Goal: Task Accomplishment & Management: Manage account settings

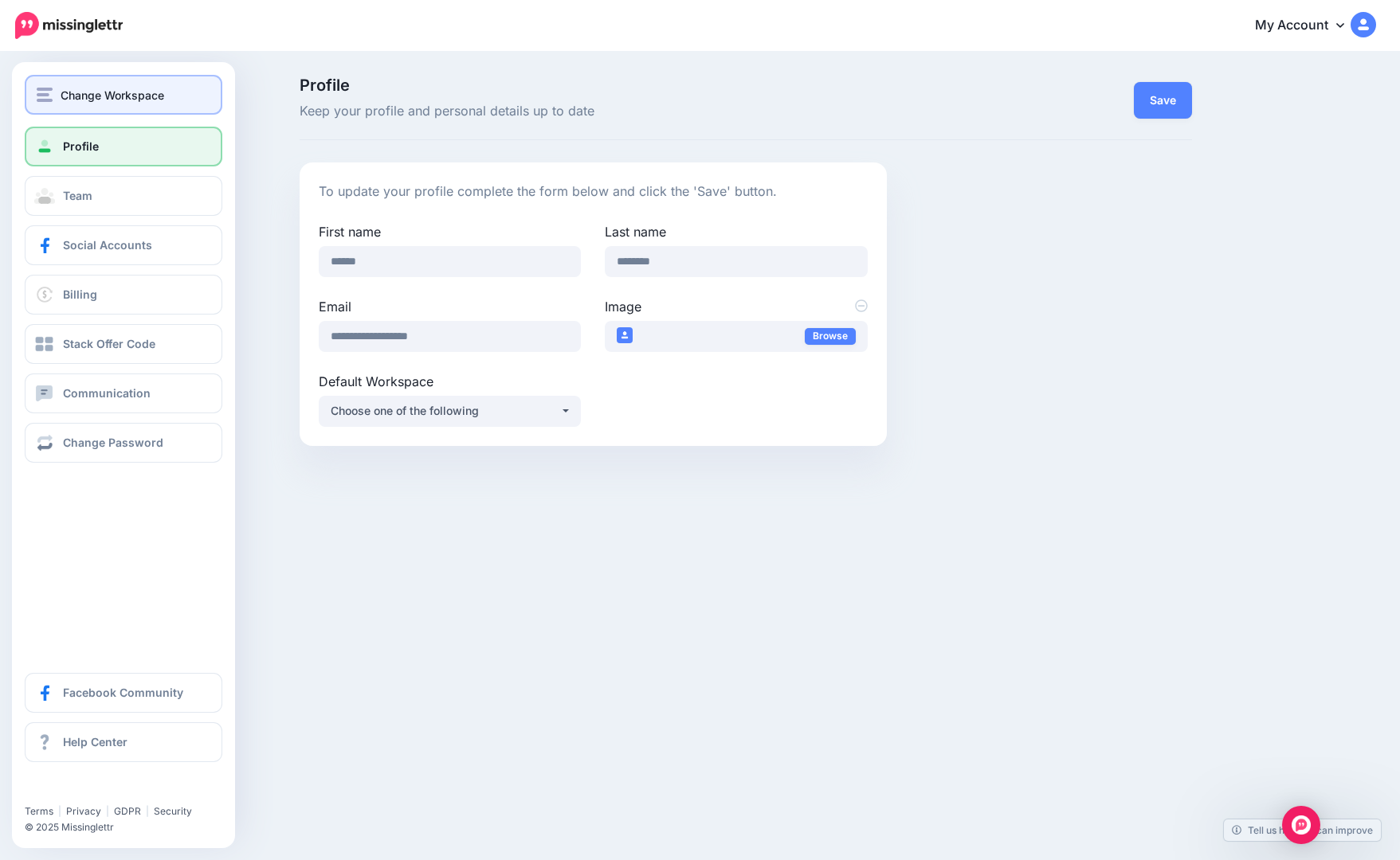
click at [109, 101] on span "Change Workspace" at bounding box center [112, 94] width 103 height 18
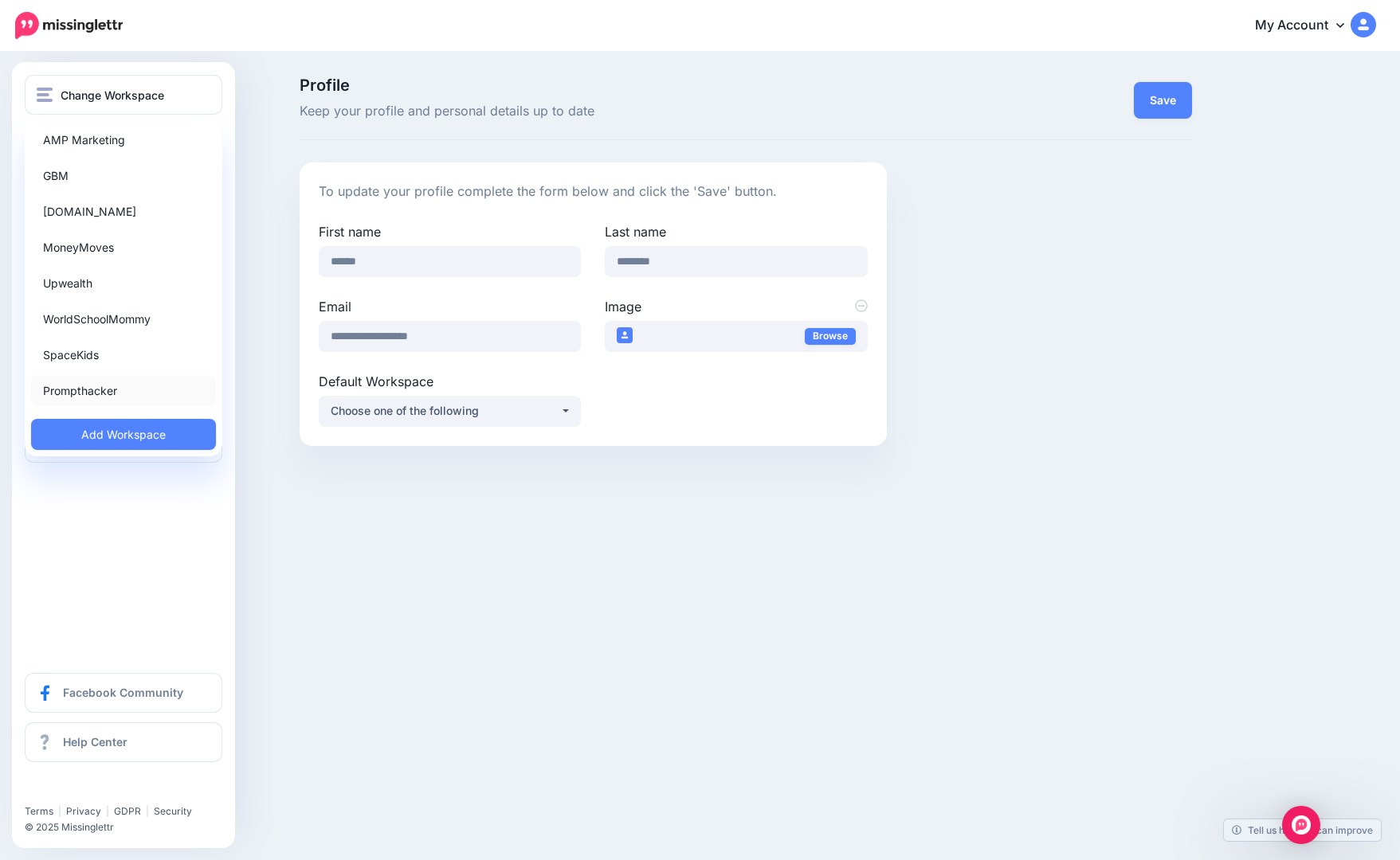
click at [95, 379] on link "Prompthacker" at bounding box center [124, 390] width 185 height 31
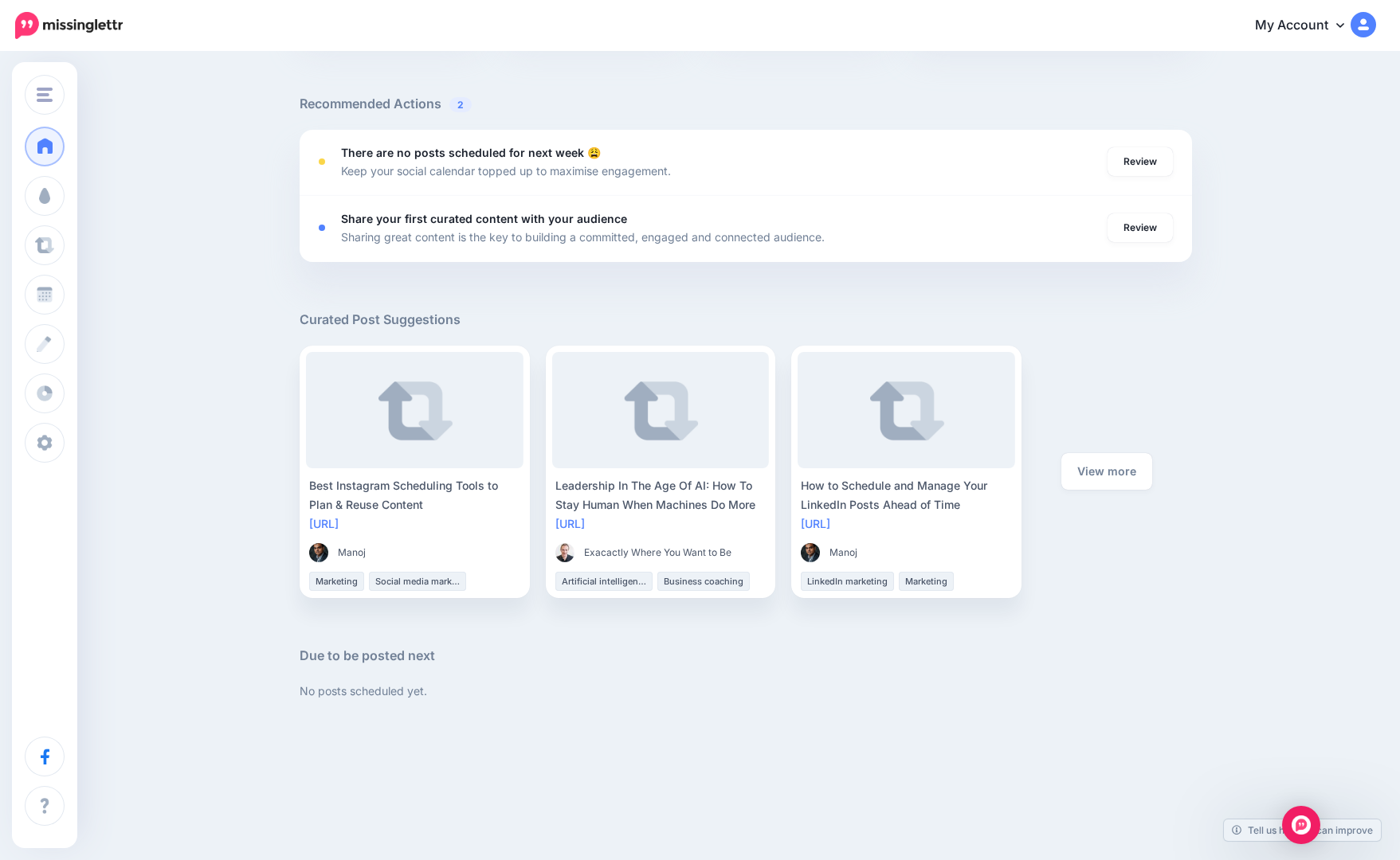
scroll to position [545, 0]
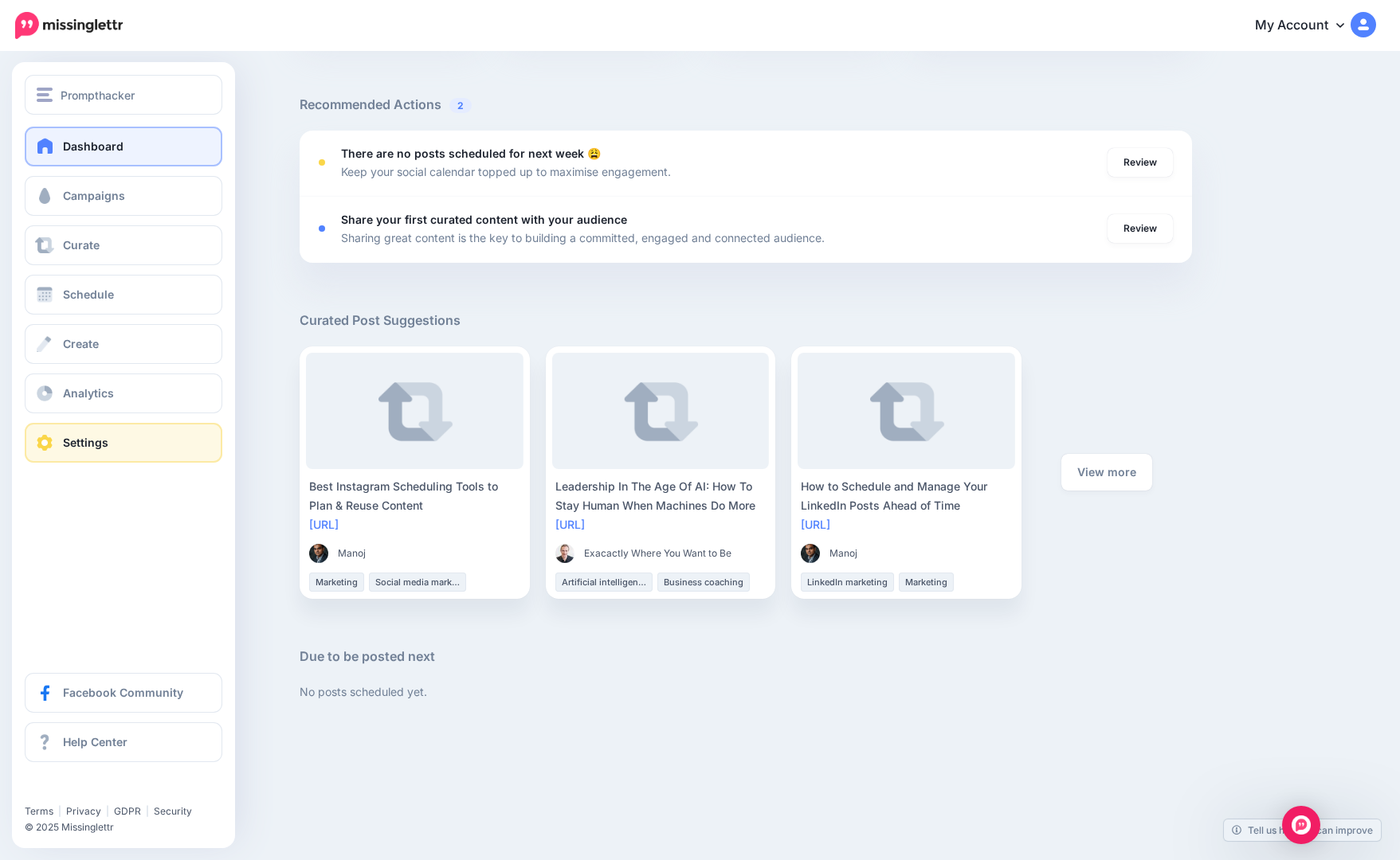
click at [71, 443] on span "Settings" at bounding box center [86, 443] width 46 height 13
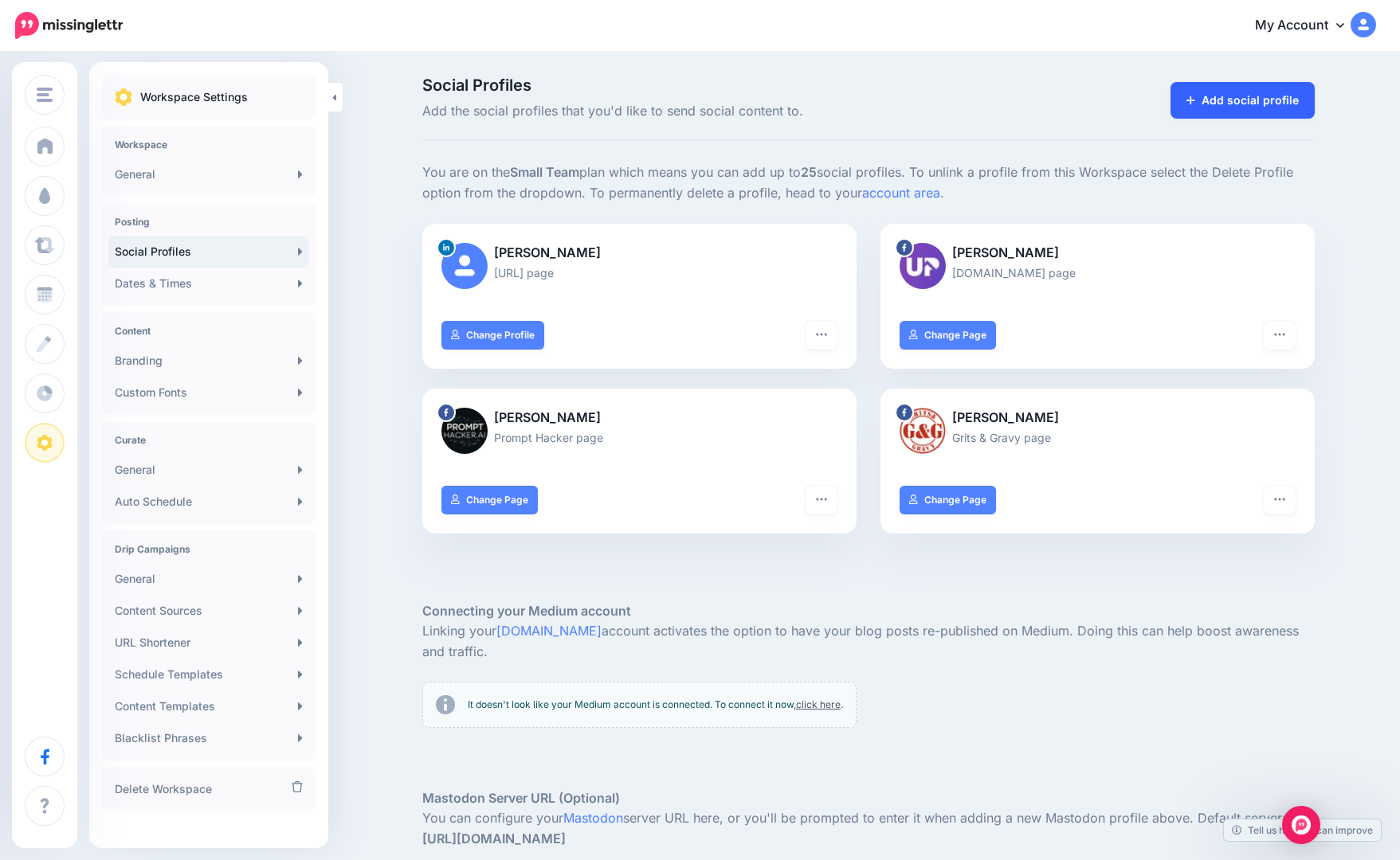
click at [1252, 106] on link "Add social profile" at bounding box center [1242, 100] width 144 height 36
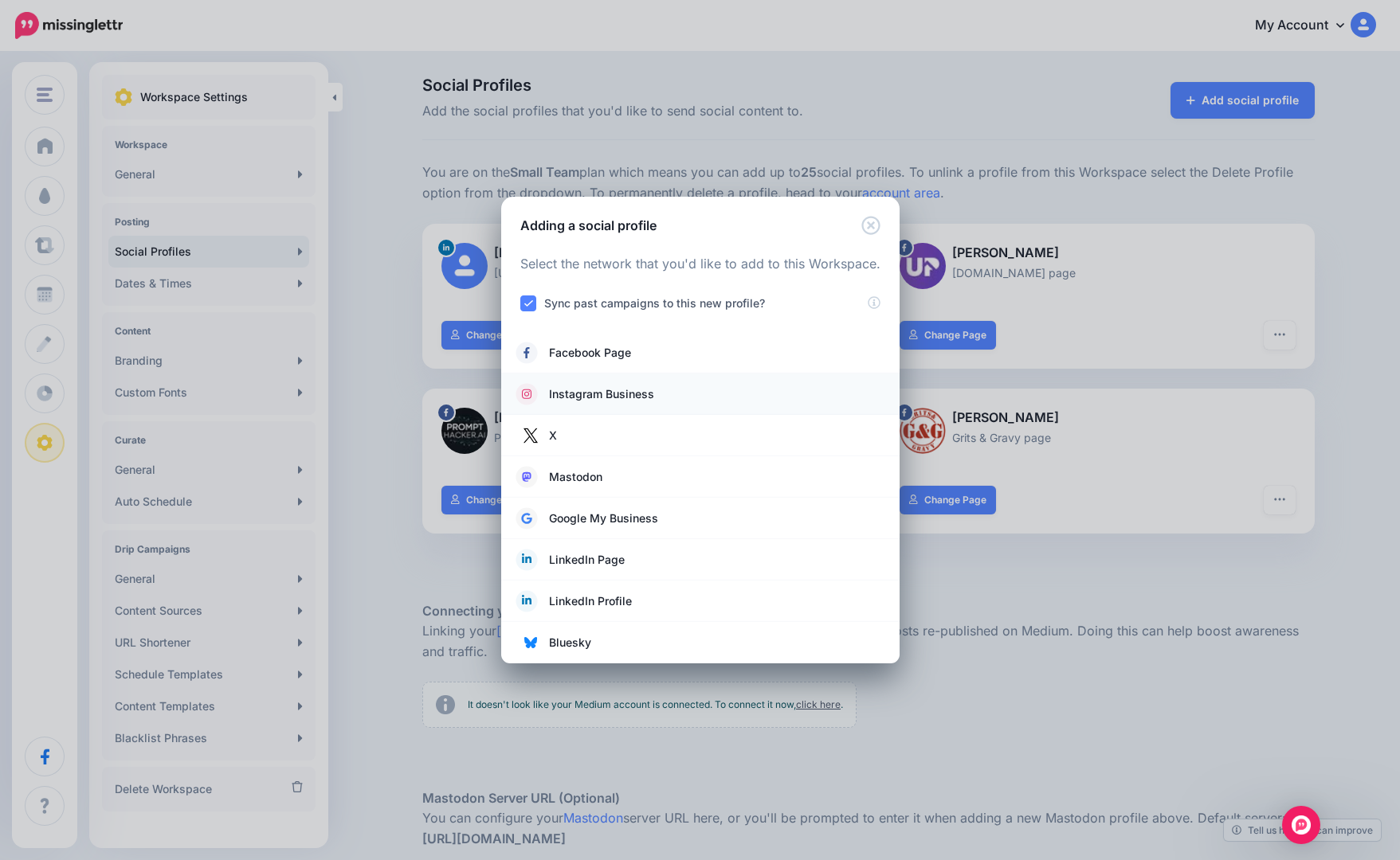
click at [627, 389] on span "Instagram Business" at bounding box center [602, 394] width 105 height 19
click at [595, 390] on span "Instagram Business" at bounding box center [602, 394] width 105 height 19
